Goal: Task Accomplishment & Management: Use online tool/utility

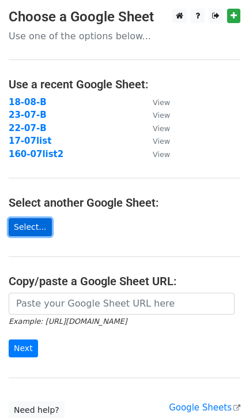
click at [39, 229] on link "Select..." at bounding box center [30, 227] width 43 height 18
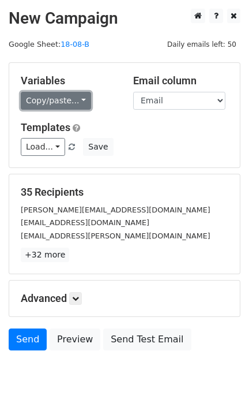
click at [51, 103] on link "Copy/paste..." at bounding box center [56, 101] width 70 height 18
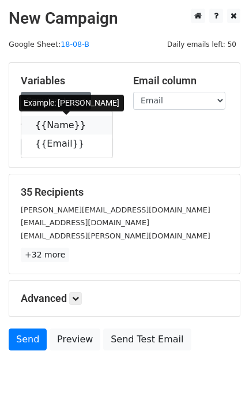
click at [46, 124] on link "{{Name}}" at bounding box center [66, 125] width 91 height 18
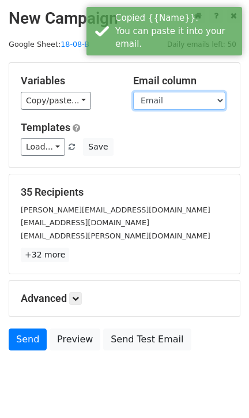
click at [160, 96] on select "Name Email" at bounding box center [179, 101] width 92 height 18
click at [133, 92] on select "Name Email" at bounding box center [179, 101] width 92 height 18
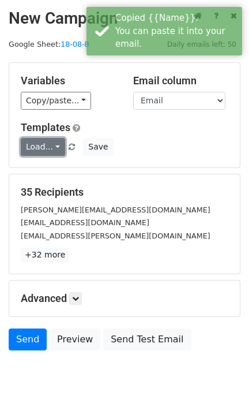
click at [38, 145] on link "Load..." at bounding box center [43, 147] width 44 height 18
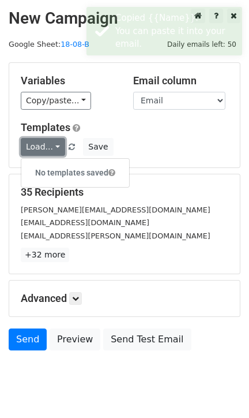
click at [38, 145] on link "Load..." at bounding box center [43, 147] width 44 height 18
